Goal: Information Seeking & Learning: Learn about a topic

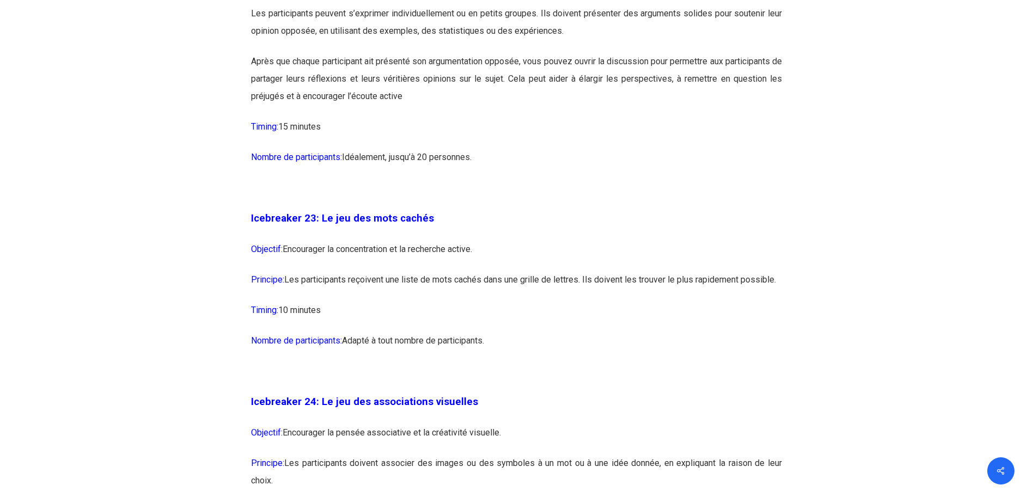
scroll to position [8439, 0]
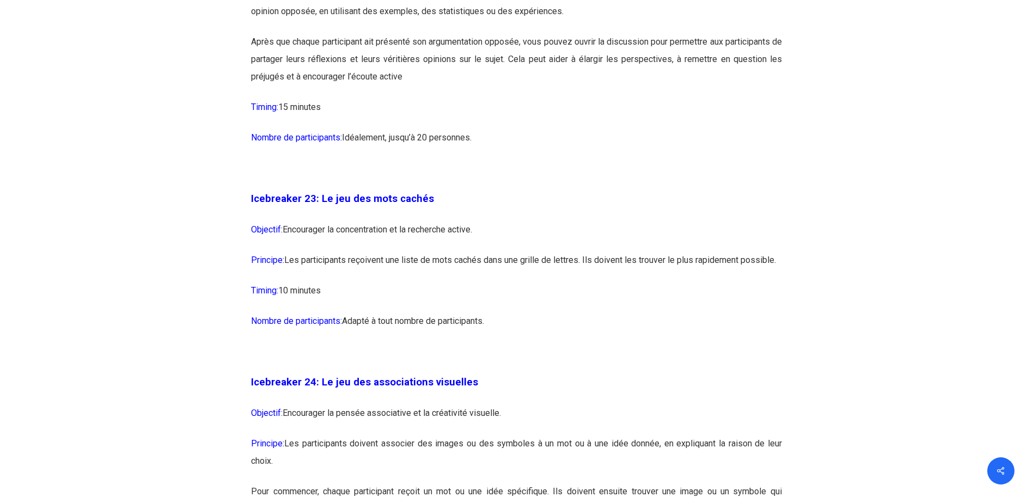
drag, startPoint x: 253, startPoint y: 244, endPoint x: 498, endPoint y: 389, distance: 284.3
copy div "cebreaker 23: Le jeu des mots cachés Objectif: Encourager la concentration et l…"
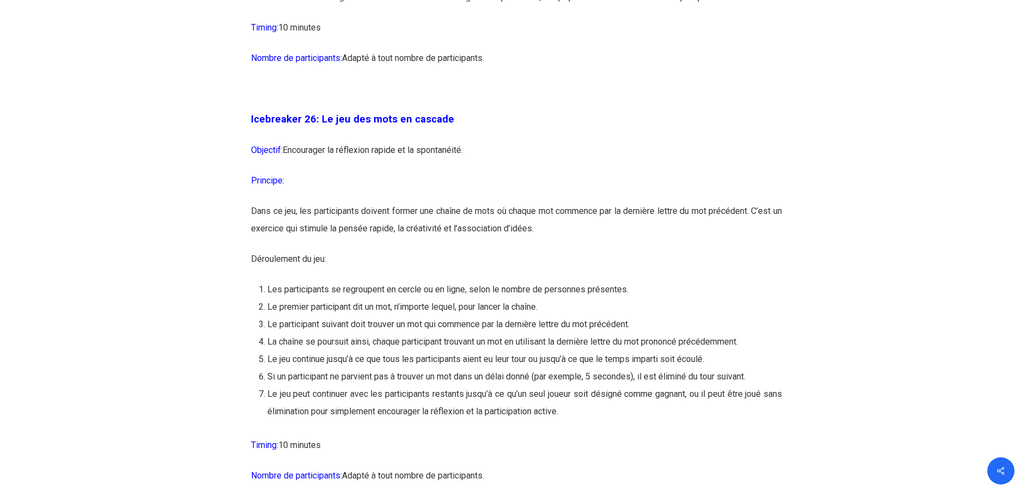
scroll to position [9528, 0]
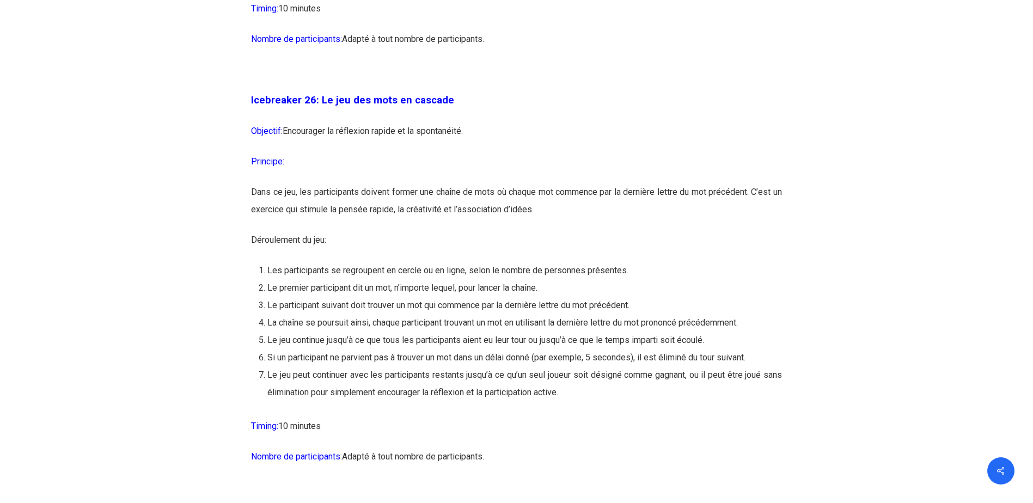
drag, startPoint x: 315, startPoint y: 146, endPoint x: 594, endPoint y: 461, distance: 420.4
copy div "Le jeu des mots en cascade Objectif: Encourager la réflexion rapide et la spont…"
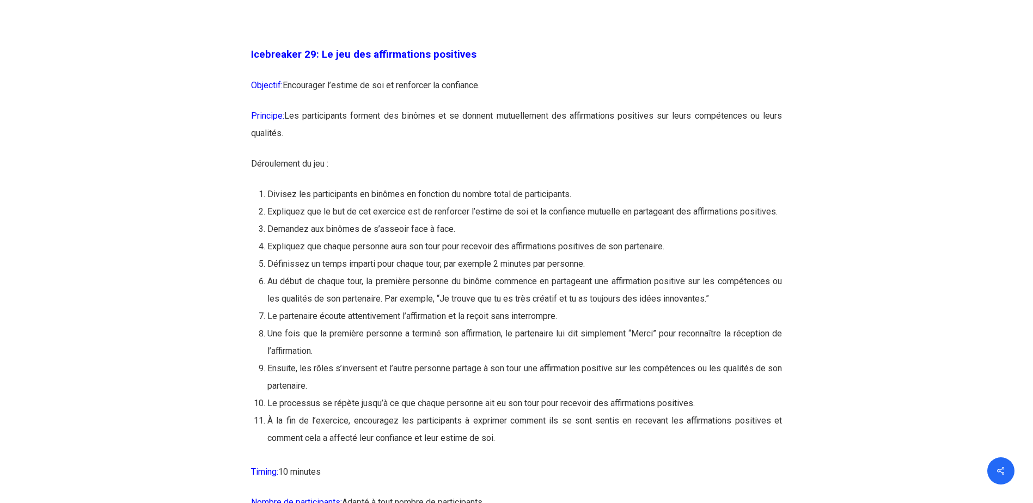
scroll to position [10399, 0]
